Goal: Find specific page/section: Find specific page/section

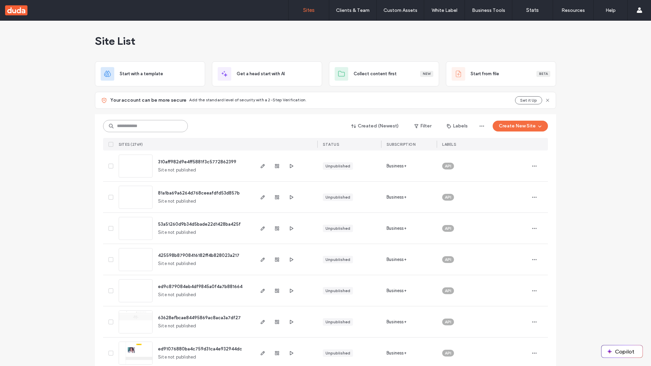
click at [143, 126] on input at bounding box center [145, 126] width 85 height 12
type input "**********"
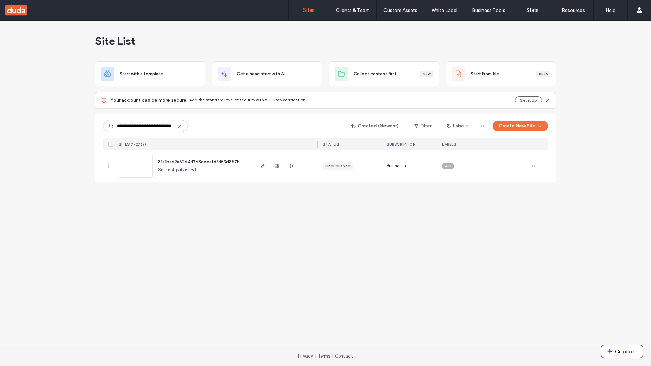
click at [199, 162] on span "81a1ba69a6264d768ceeafdfd53d857b" at bounding box center [199, 161] width 82 height 5
